Goal: Task Accomplishment & Management: Manage account settings

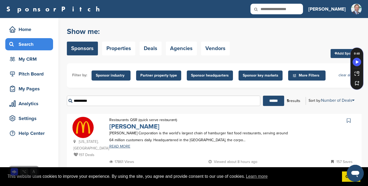
click at [127, 124] on link "[PERSON_NAME]" at bounding box center [134, 127] width 50 height 8
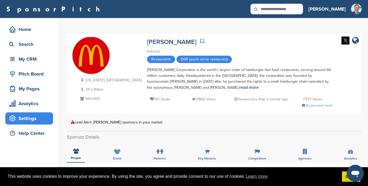
click at [27, 121] on div "Settings" at bounding box center [30, 119] width 45 height 10
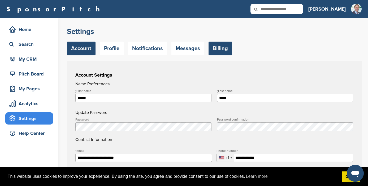
click at [223, 49] on link "Billing" at bounding box center [220, 49] width 24 height 14
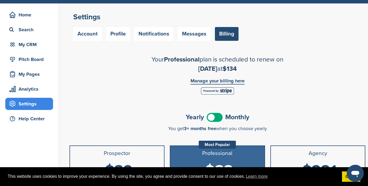
scroll to position [15, 0]
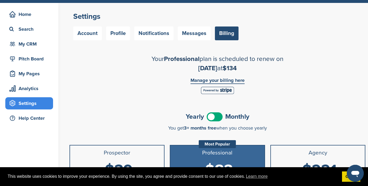
click at [223, 79] on link "Manage your billing here" at bounding box center [217, 81] width 54 height 6
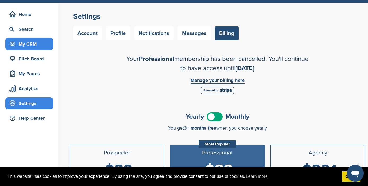
click at [30, 42] on div "My CRM" at bounding box center [30, 44] width 45 height 10
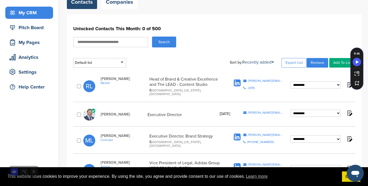
scroll to position [78, 0]
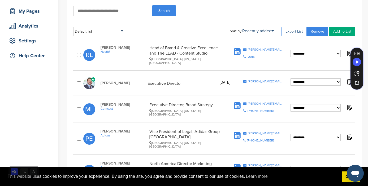
click at [289, 33] on link "Export List" at bounding box center [293, 32] width 25 height 10
